Goal: Transaction & Acquisition: Purchase product/service

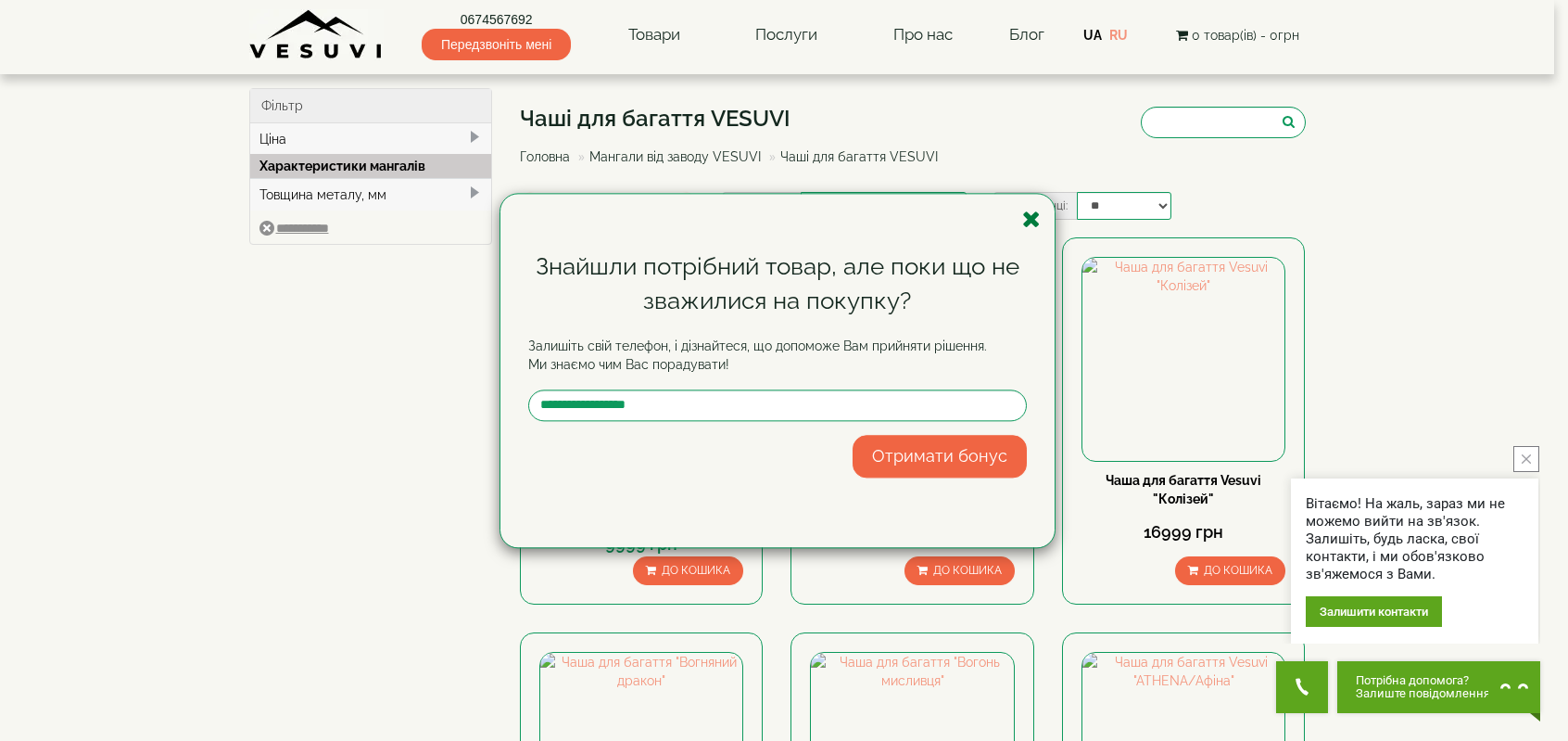
click at [1031, 226] on icon "button" at bounding box center [1031, 219] width 19 height 24
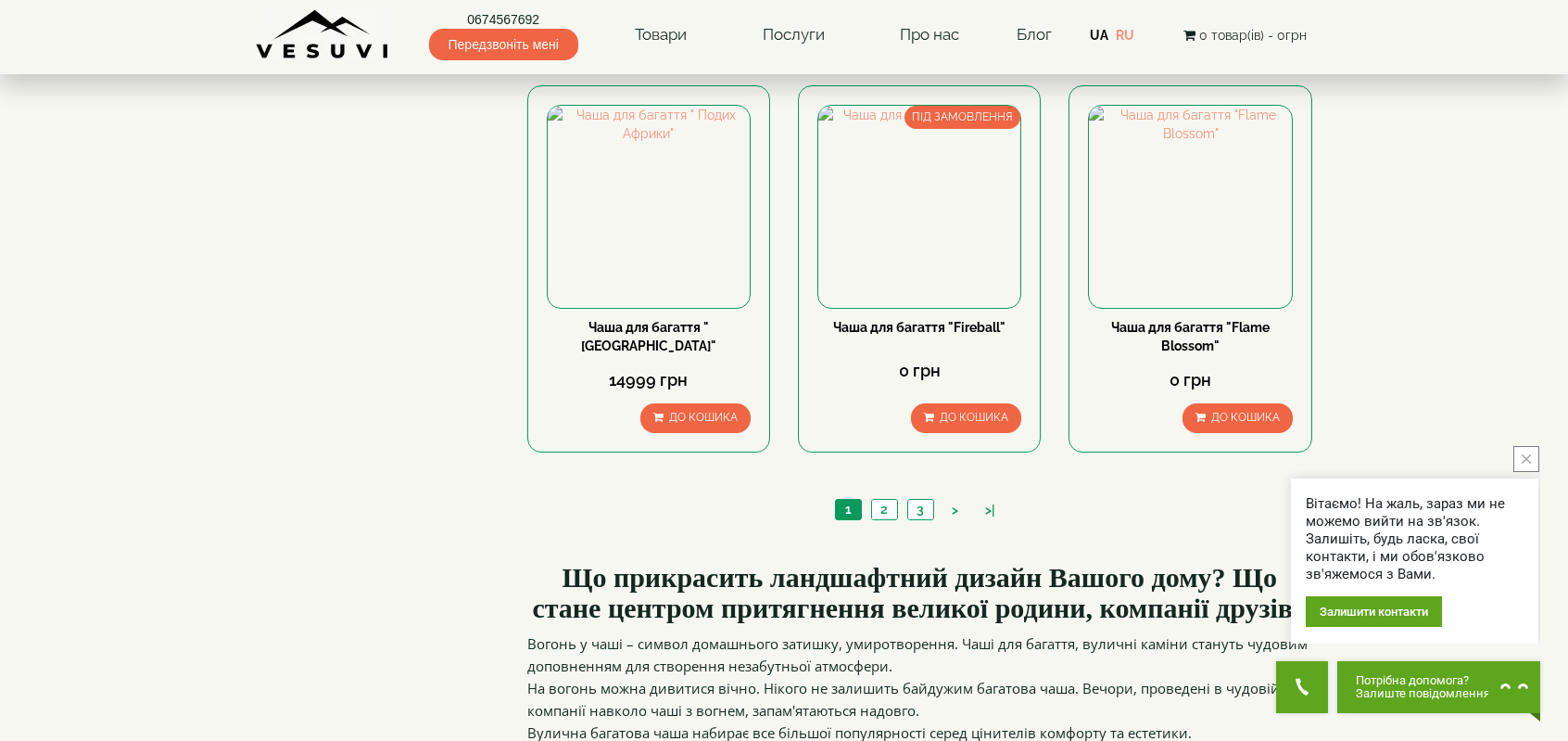
scroll to position [1729, 0]
click at [885, 506] on link "2" at bounding box center [885, 510] width 26 height 20
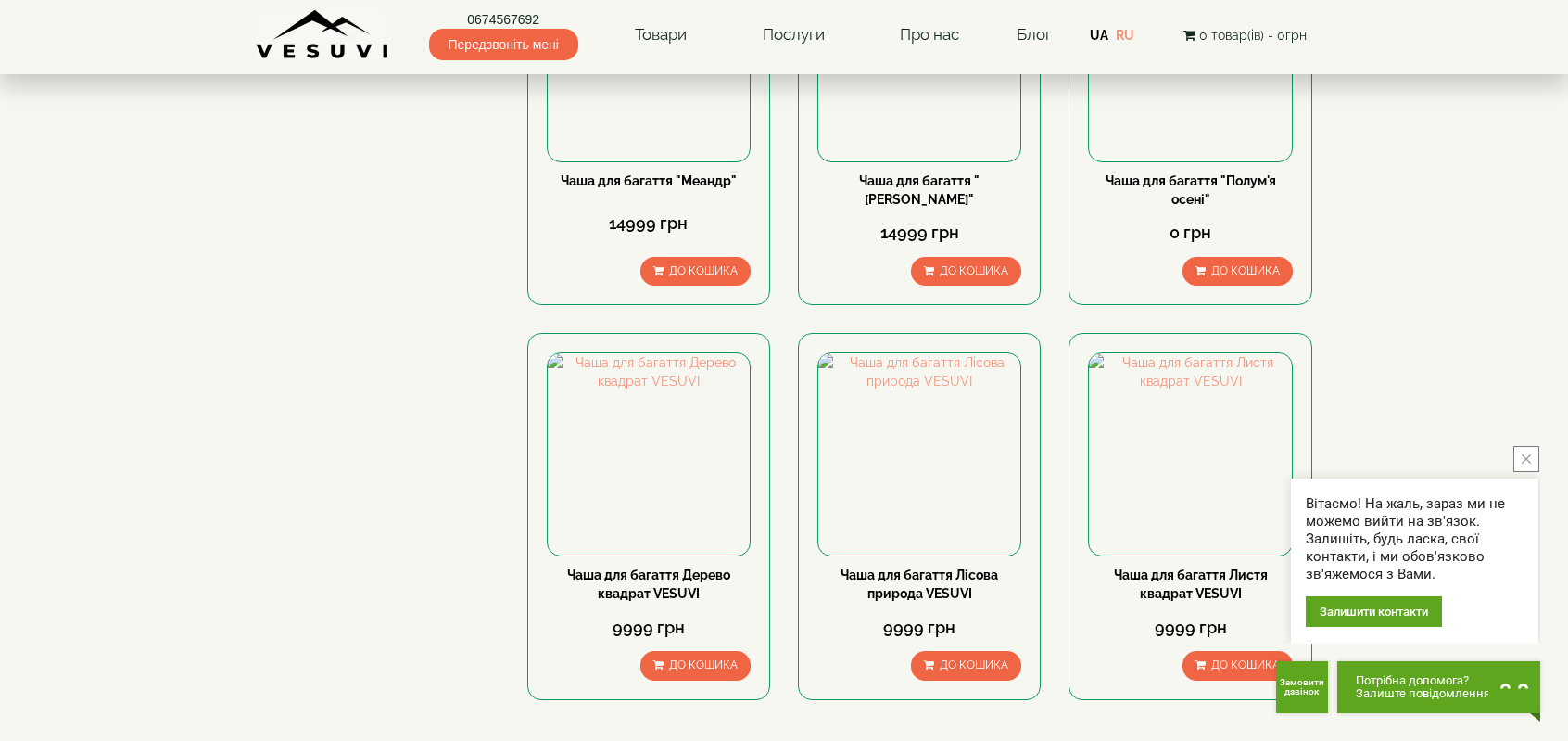
scroll to position [1848, 0]
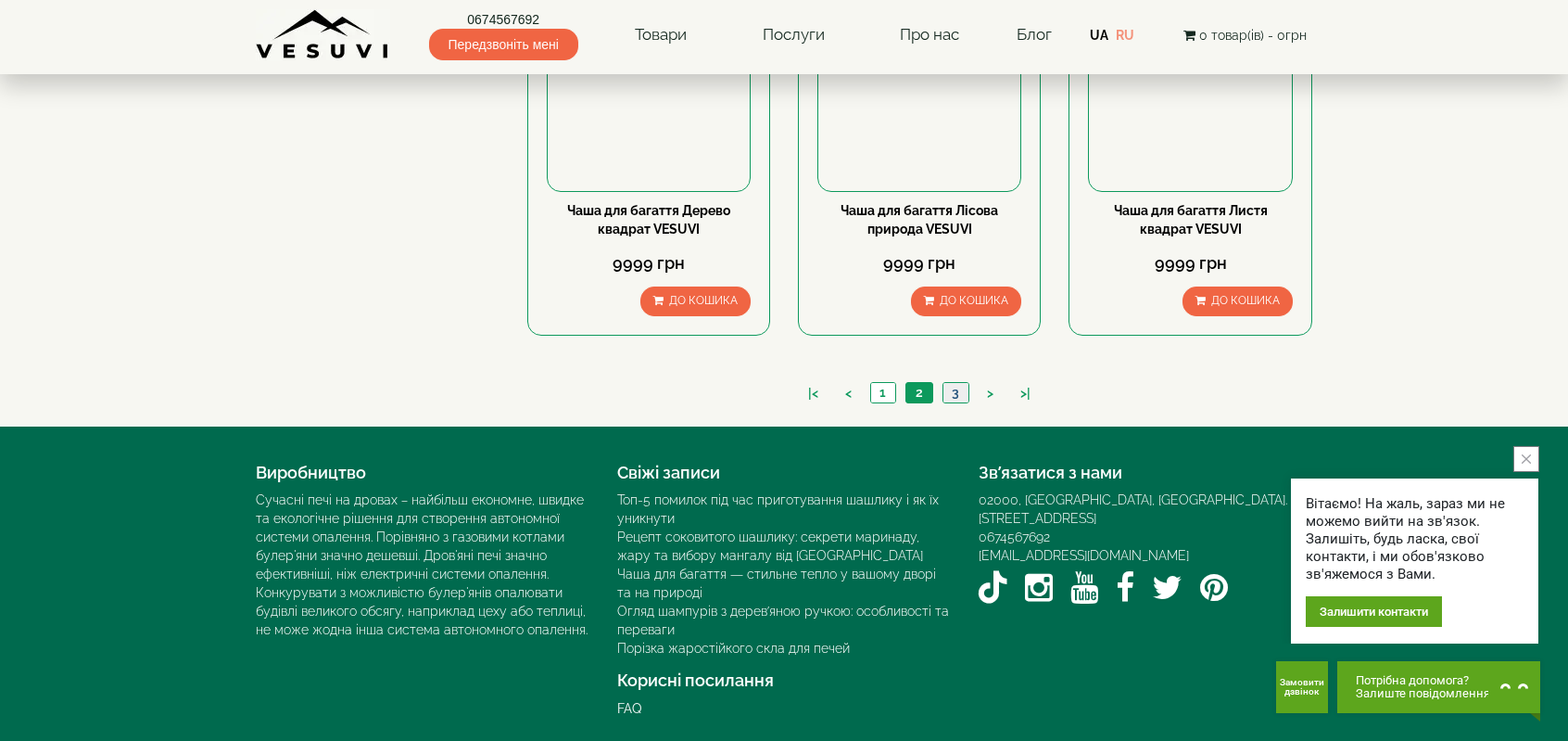
click at [956, 389] on link "3" at bounding box center [955, 392] width 26 height 20
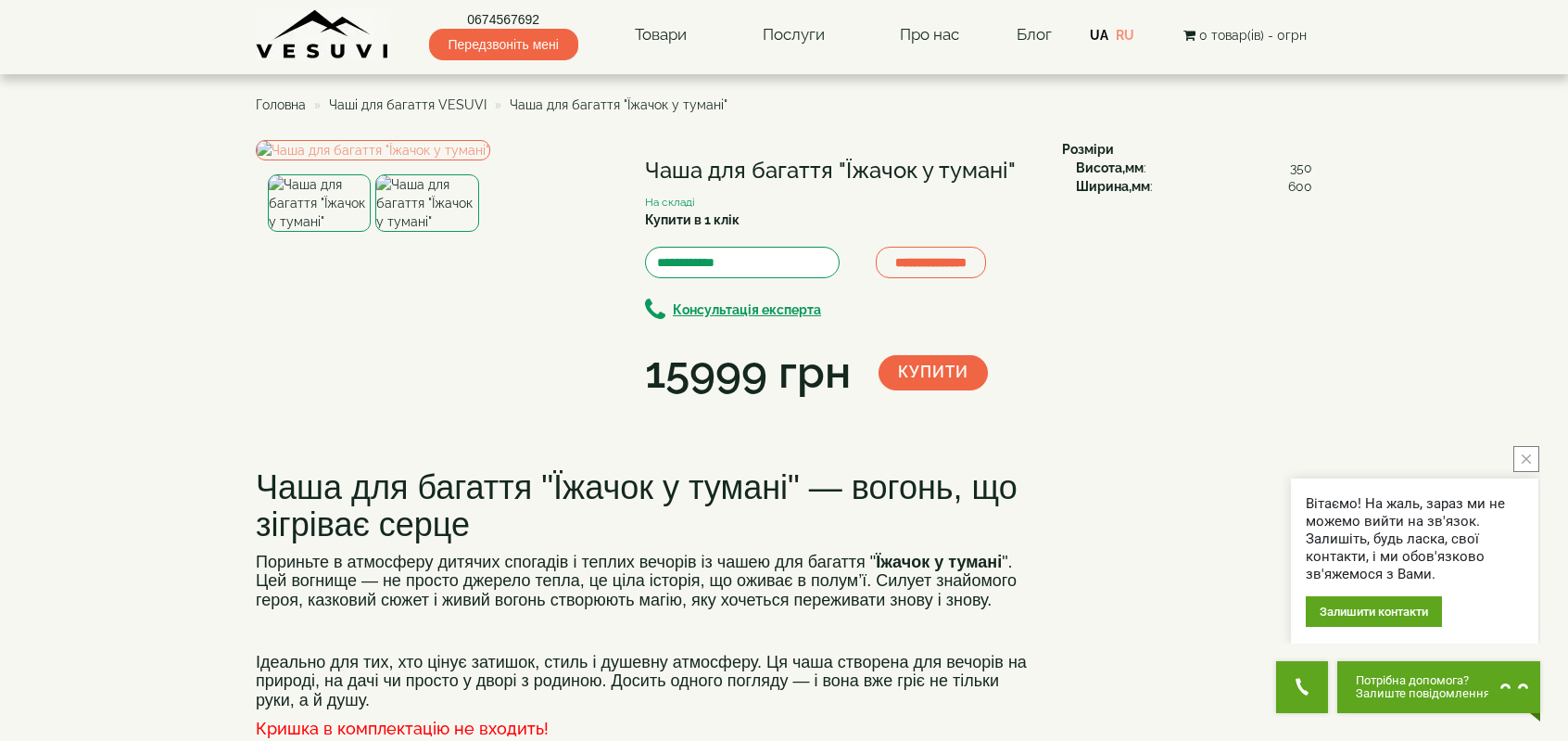
click at [439, 231] on img at bounding box center [426, 202] width 102 height 57
click at [317, 231] on img at bounding box center [319, 202] width 102 height 57
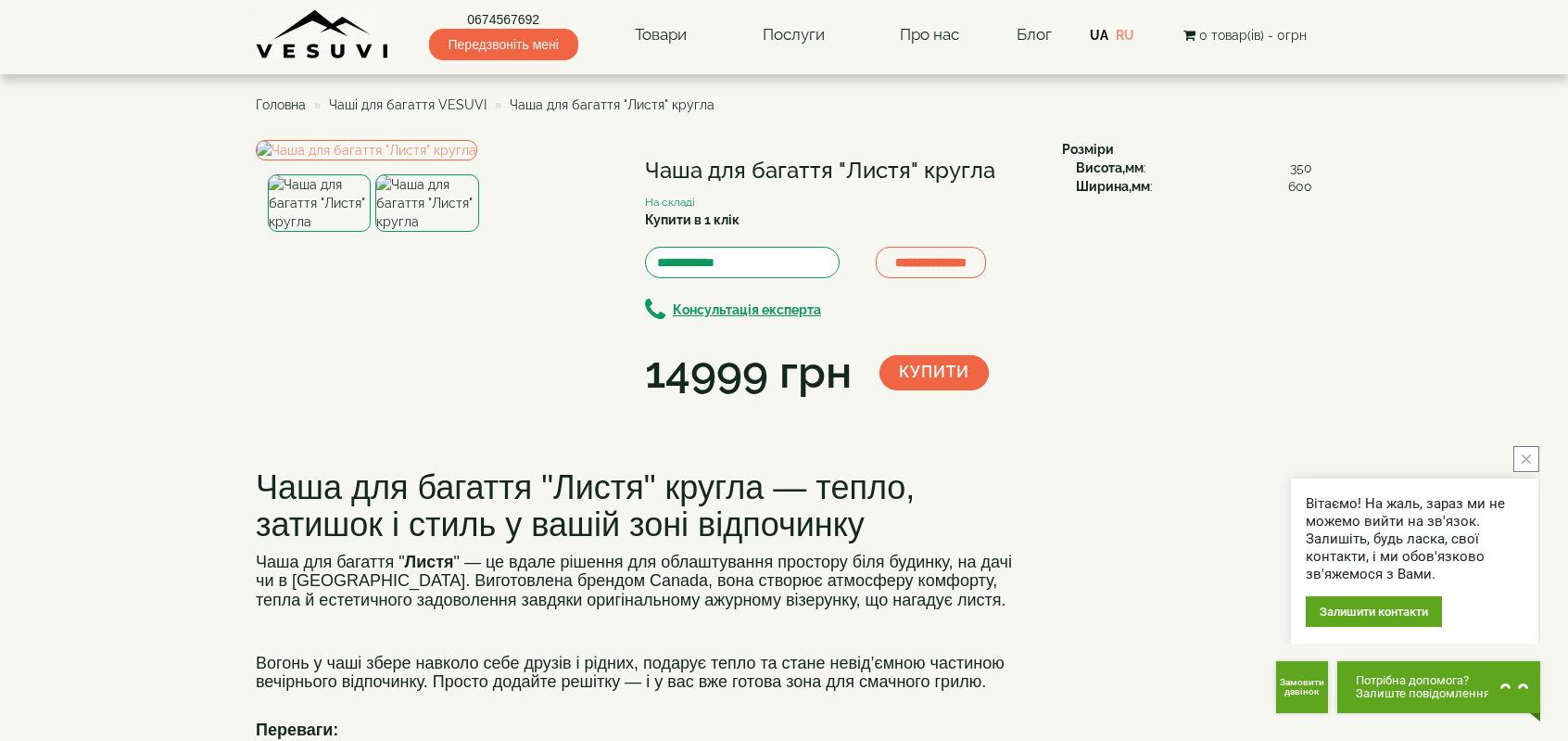
click at [435, 231] on img at bounding box center [426, 202] width 102 height 57
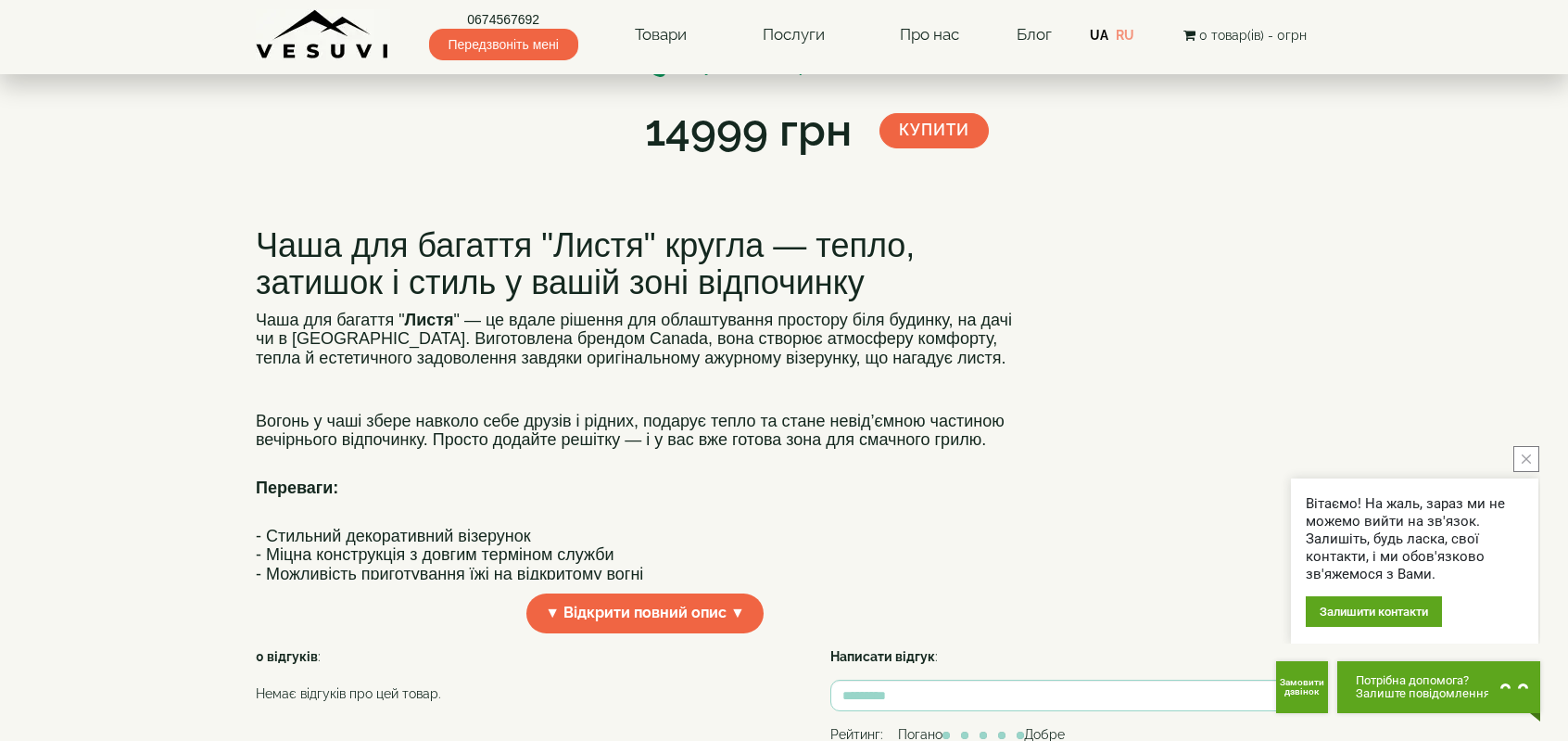
scroll to position [246, 0]
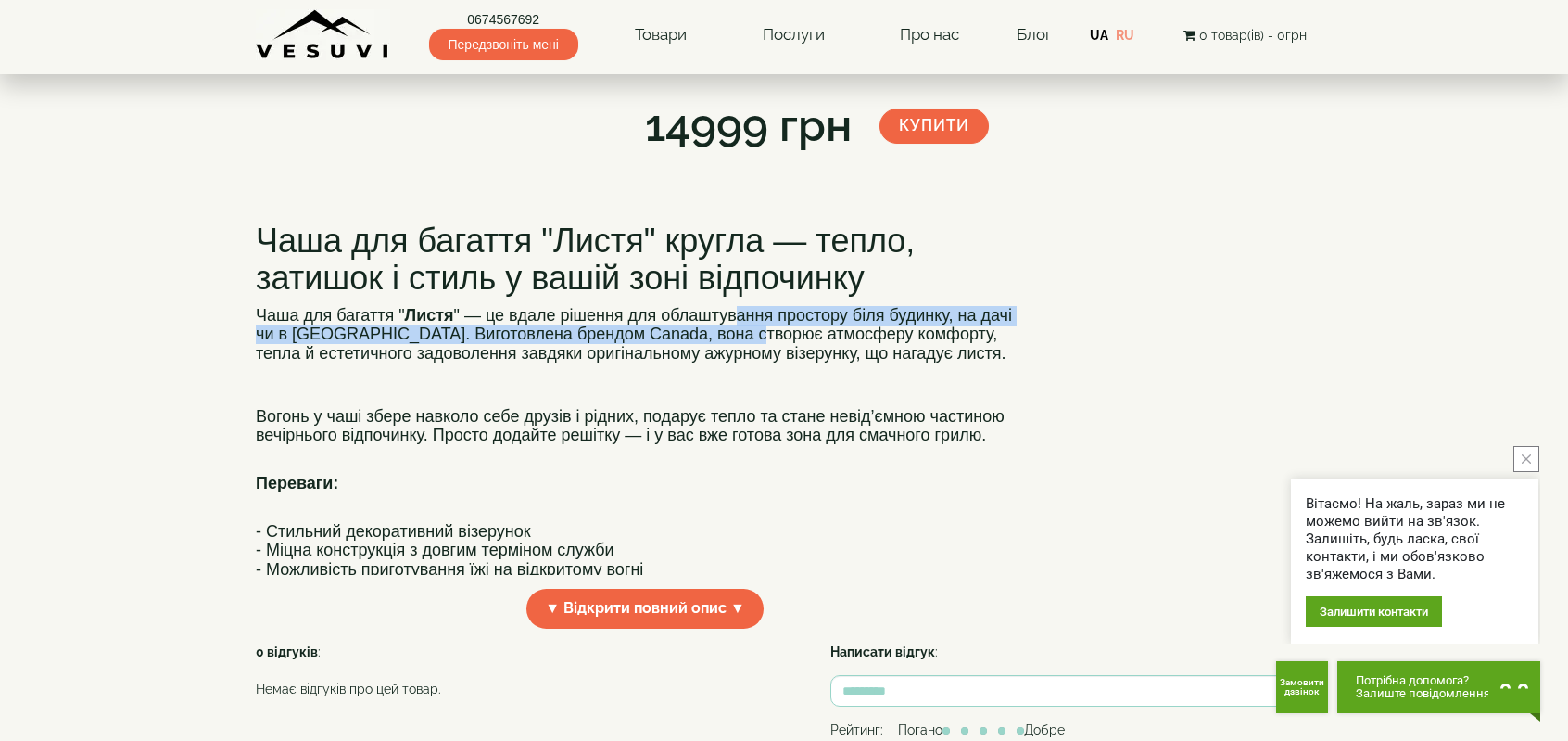
drag, startPoint x: 733, startPoint y: 511, endPoint x: 734, endPoint y: 530, distance: 19.0
click at [734, 363] on span "Чаша для багаття " Листя " — це вдале рішення для облаштування простору біля бу…" at bounding box center [634, 334] width 756 height 57
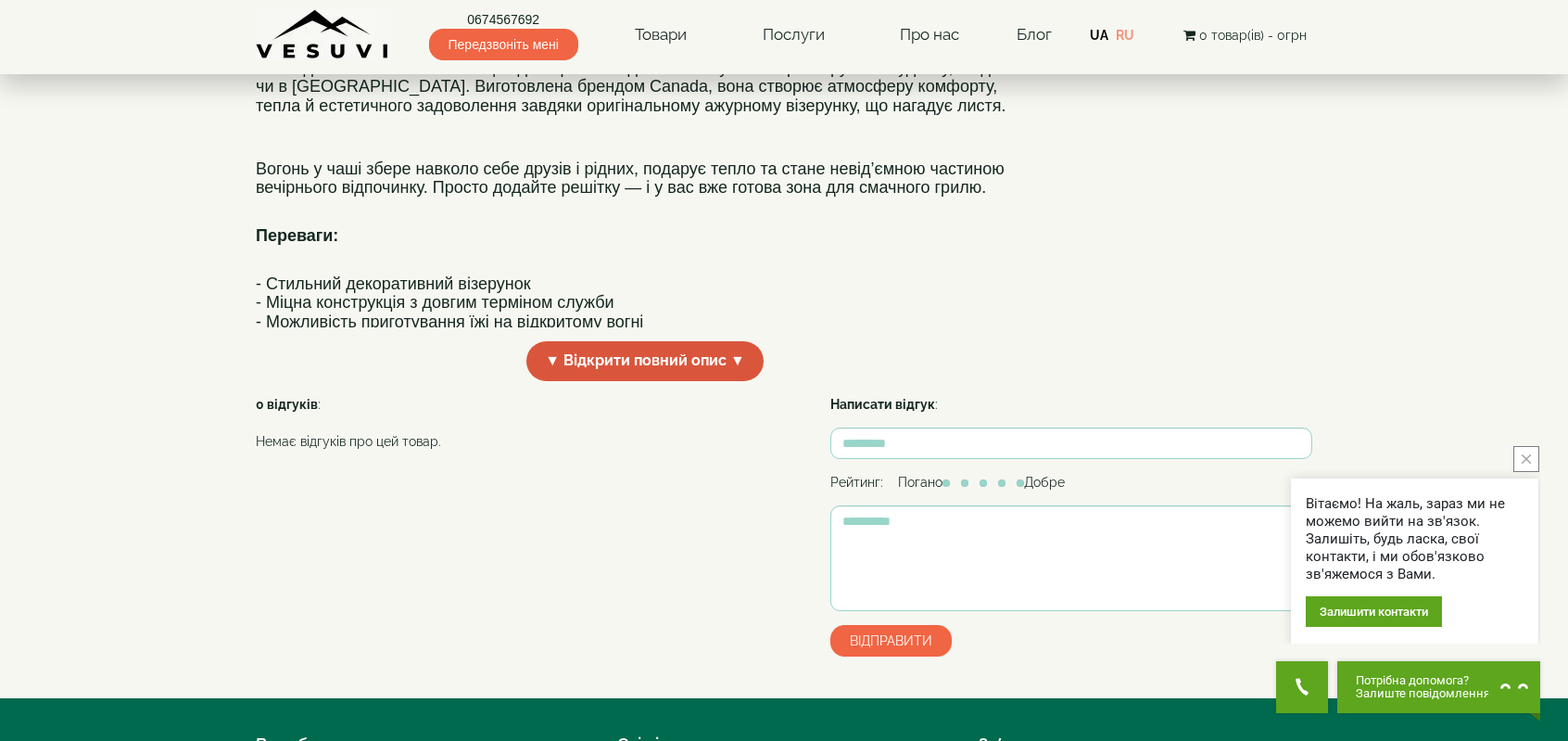
click at [728, 381] on span "▼ Відкрити повний опис ▼" at bounding box center [645, 361] width 237 height 39
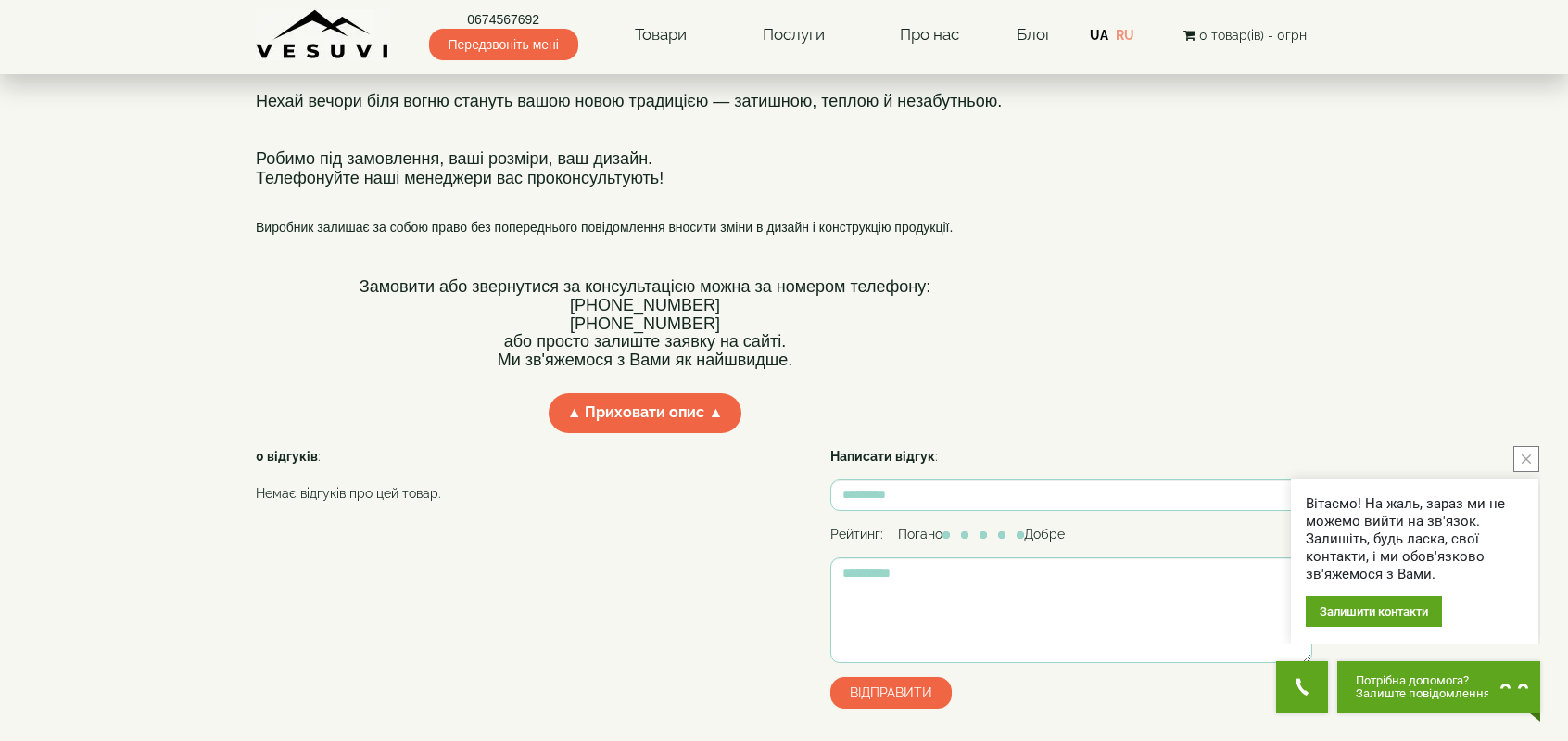
scroll to position [0, 0]
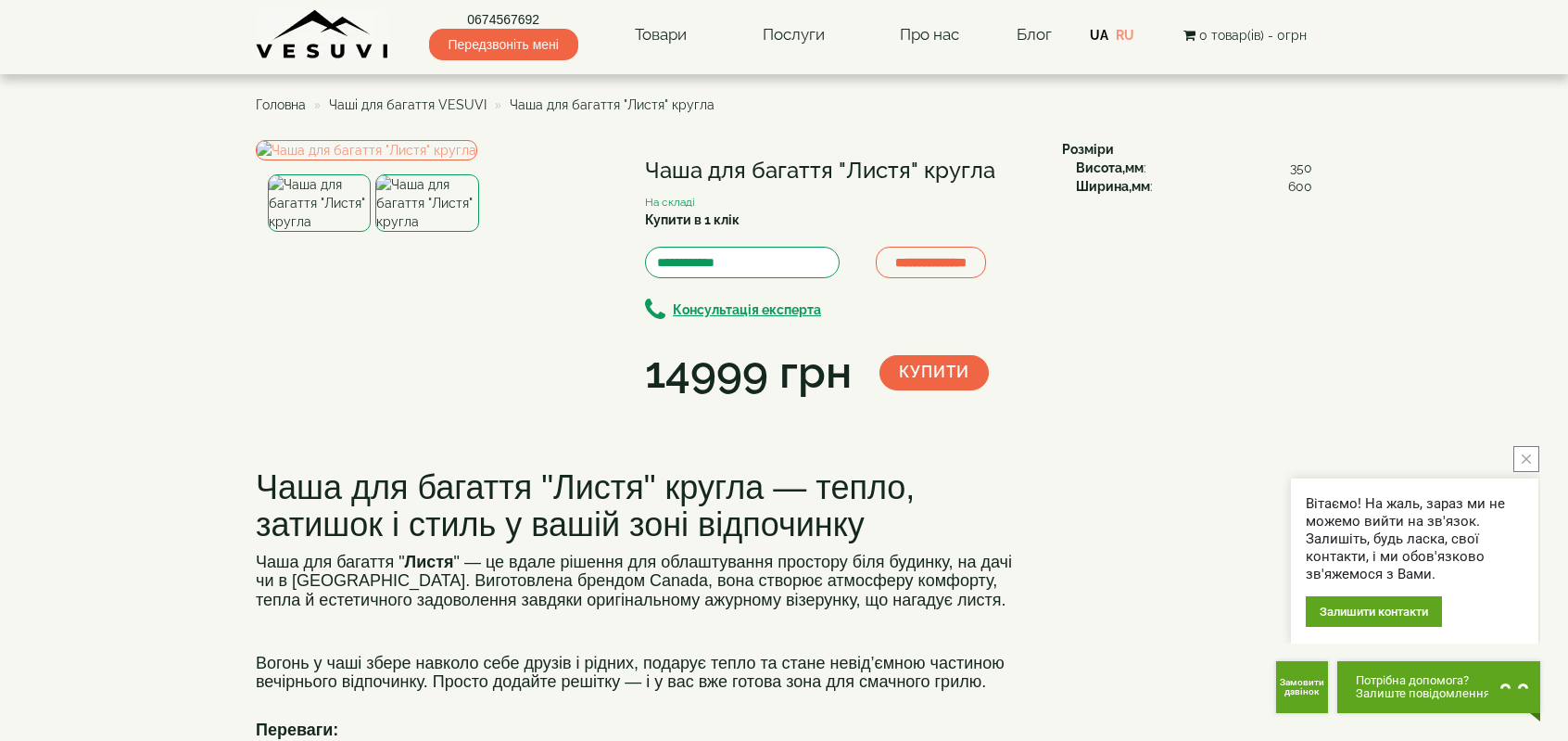
drag, startPoint x: 1294, startPoint y: 184, endPoint x: 1333, endPoint y: 183, distance: 39.0
